Goal: Task Accomplishment & Management: Manage account settings

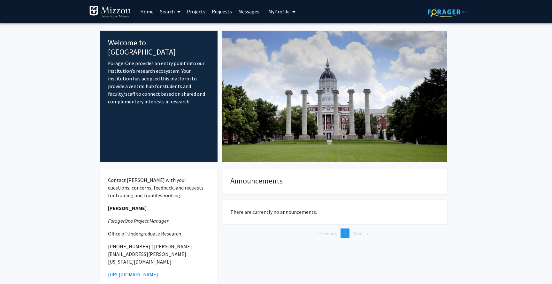
click at [275, 11] on span "My Profile" at bounding box center [278, 11] width 21 height 6
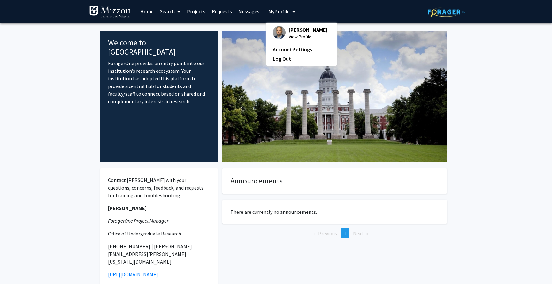
click at [289, 36] on span "View Profile" at bounding box center [308, 36] width 39 height 7
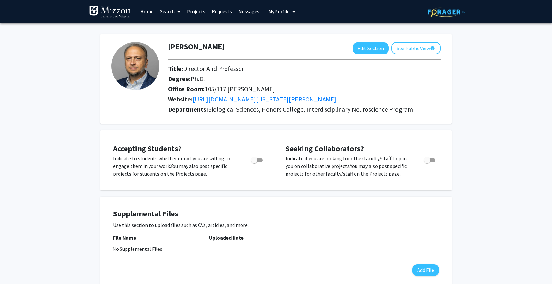
click at [114, 14] on img at bounding box center [110, 12] width 42 height 13
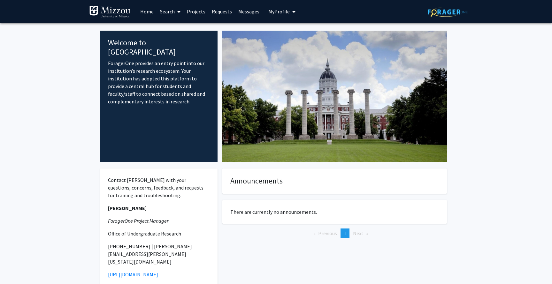
click at [277, 11] on span "My Profile" at bounding box center [278, 11] width 21 height 6
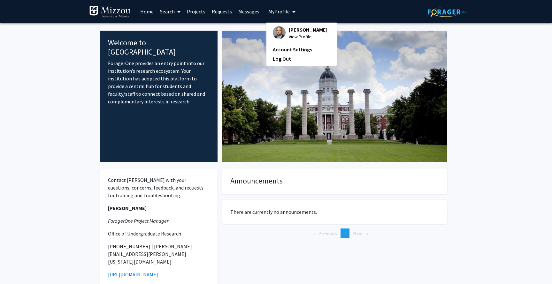
click at [307, 32] on span "[PERSON_NAME]" at bounding box center [308, 29] width 39 height 7
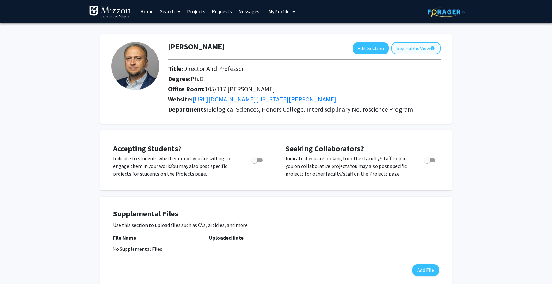
click at [412, 53] on button "See Public View help" at bounding box center [415, 48] width 49 height 12
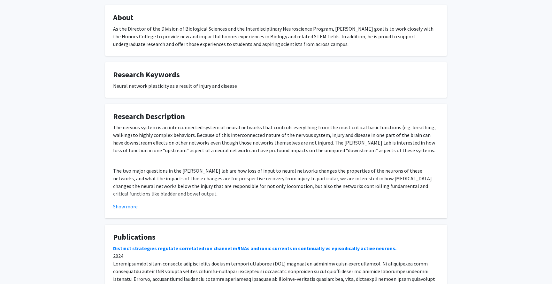
scroll to position [117, 0]
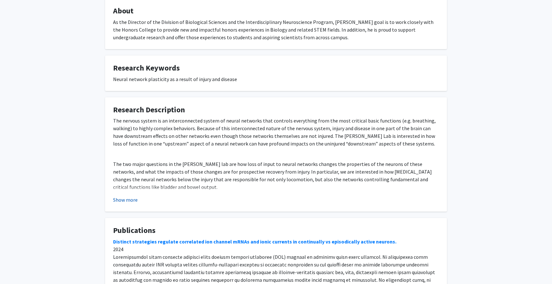
click at [135, 201] on button "Show more" at bounding box center [125, 200] width 25 height 8
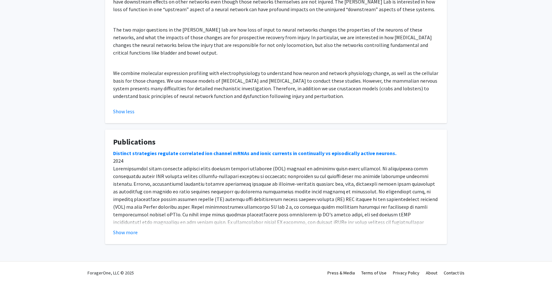
scroll to position [252, 0]
click at [123, 233] on button "Show more" at bounding box center [125, 233] width 25 height 8
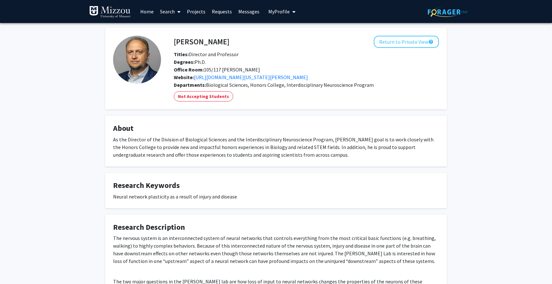
scroll to position [0, 0]
click at [396, 47] on button "Return to Private View help" at bounding box center [406, 42] width 65 height 12
